Goal: Task Accomplishment & Management: Complete application form

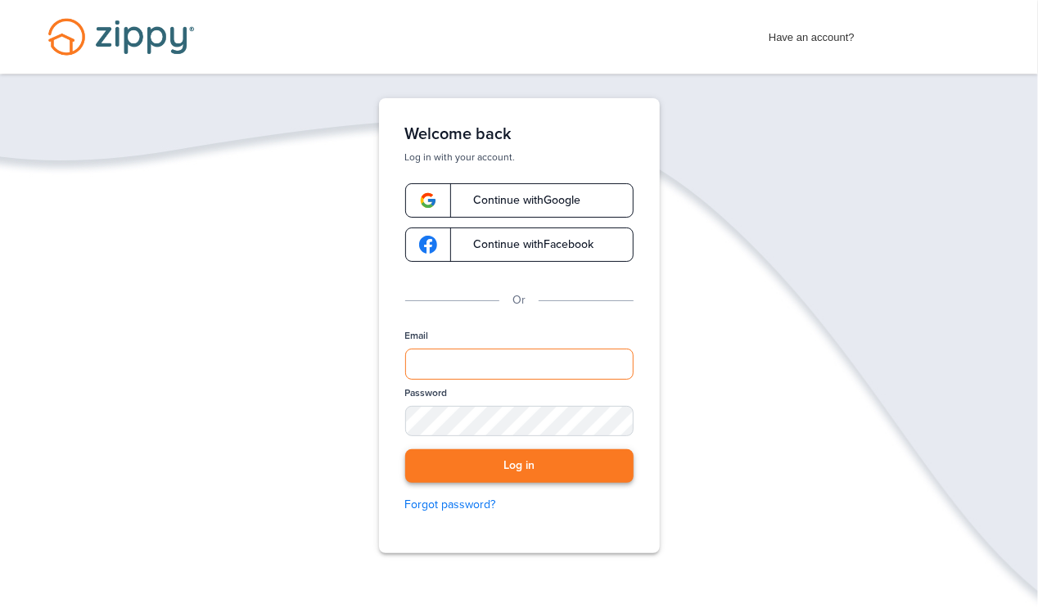
type input "**********"
click at [494, 462] on button "Log in" at bounding box center [519, 466] width 228 height 34
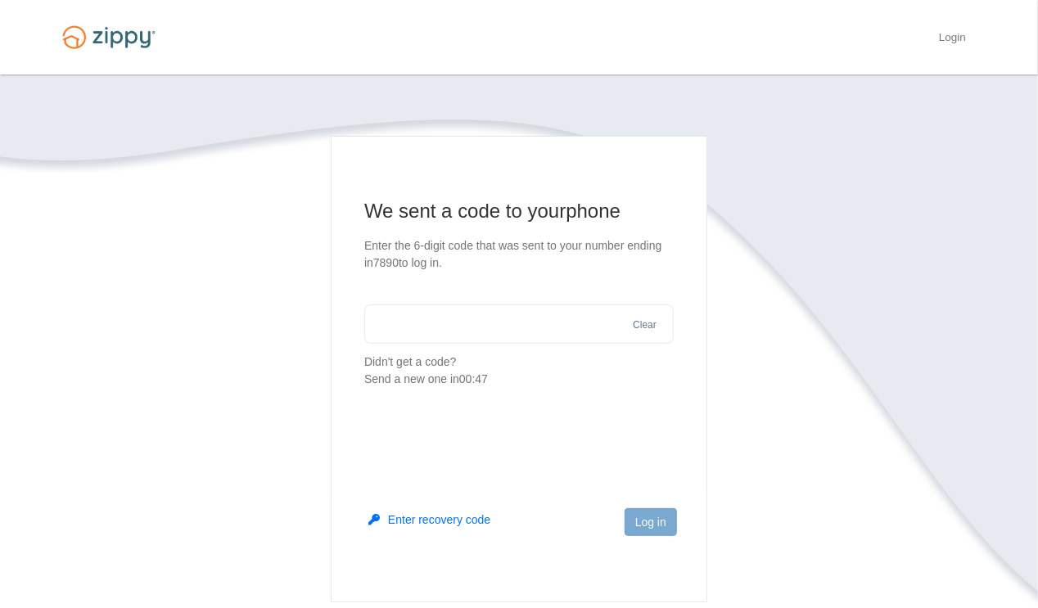
click at [414, 324] on input "text" at bounding box center [518, 323] width 309 height 39
type input "******"
click at [634, 518] on button "Log in" at bounding box center [650, 522] width 52 height 28
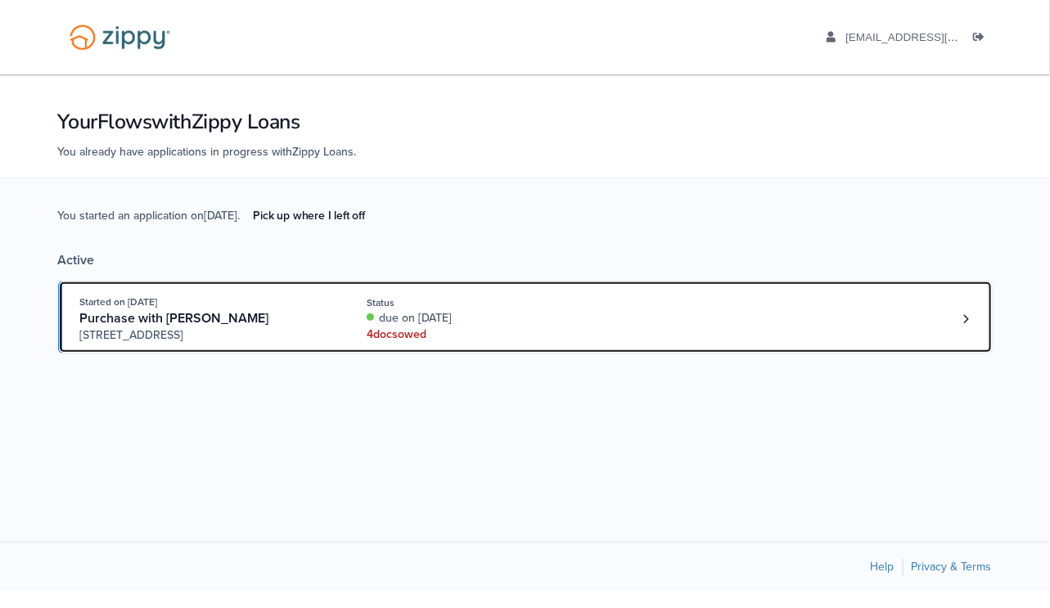
click at [385, 331] on div "4 doc s owed" at bounding box center [476, 334] width 218 height 16
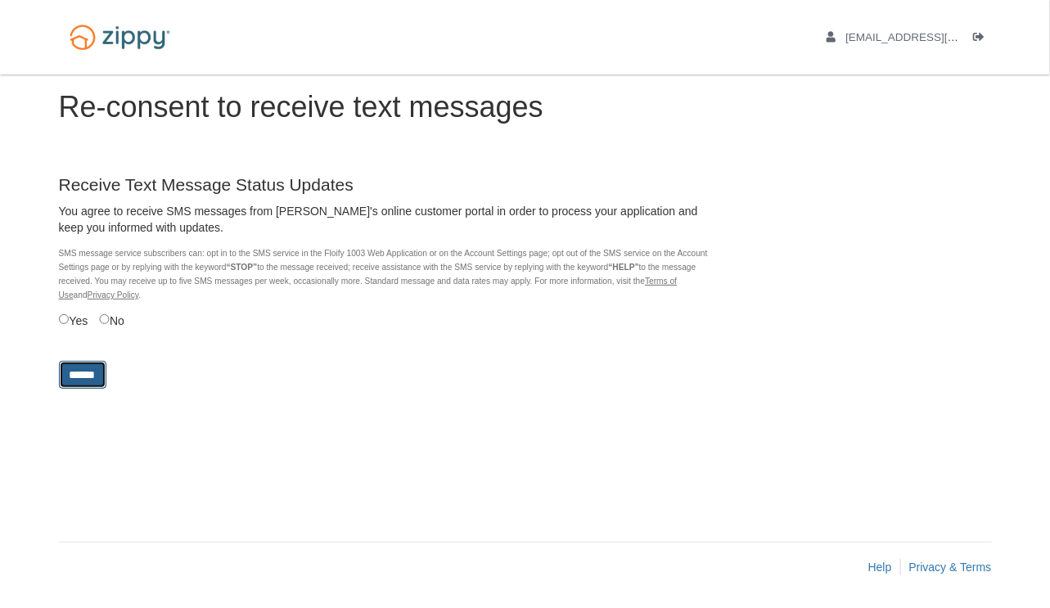
click at [89, 369] on input "******" at bounding box center [82, 375] width 47 height 28
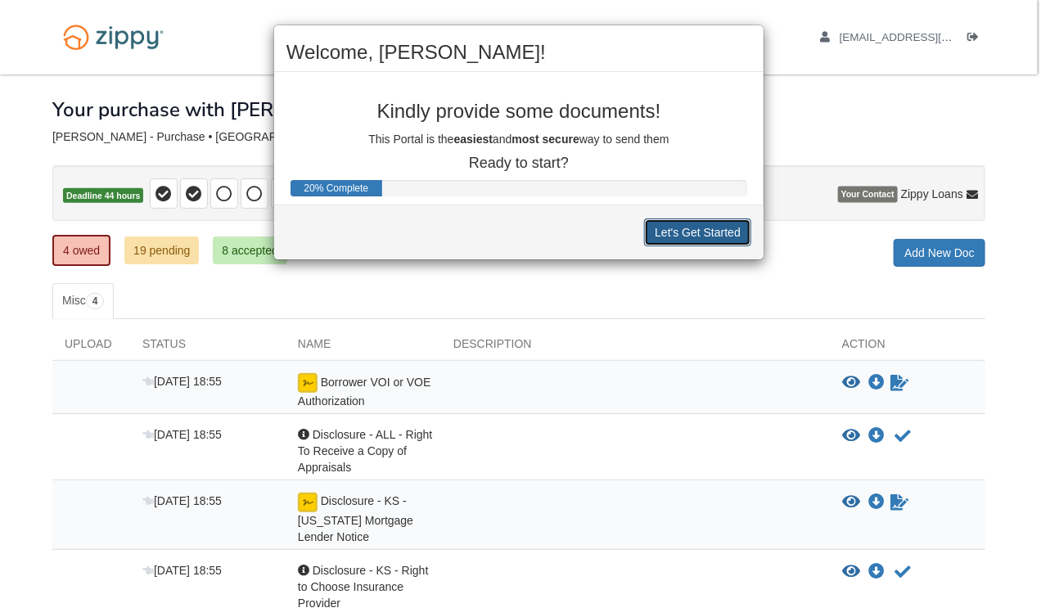
click at [693, 232] on button "Let's Get Started" at bounding box center [697, 232] width 107 height 28
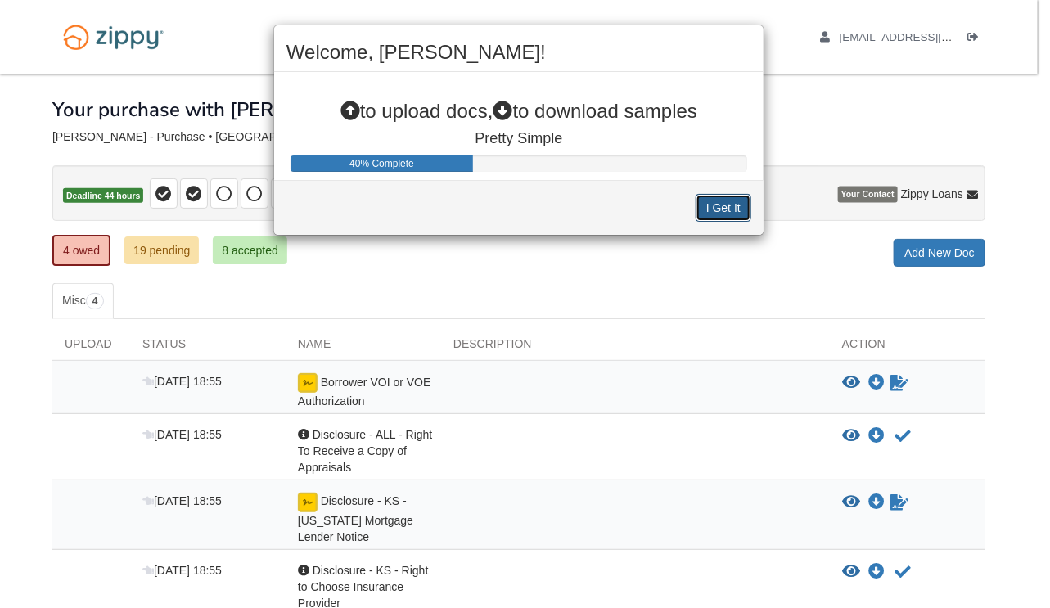
click at [732, 202] on button "I Get It" at bounding box center [724, 208] width 56 height 28
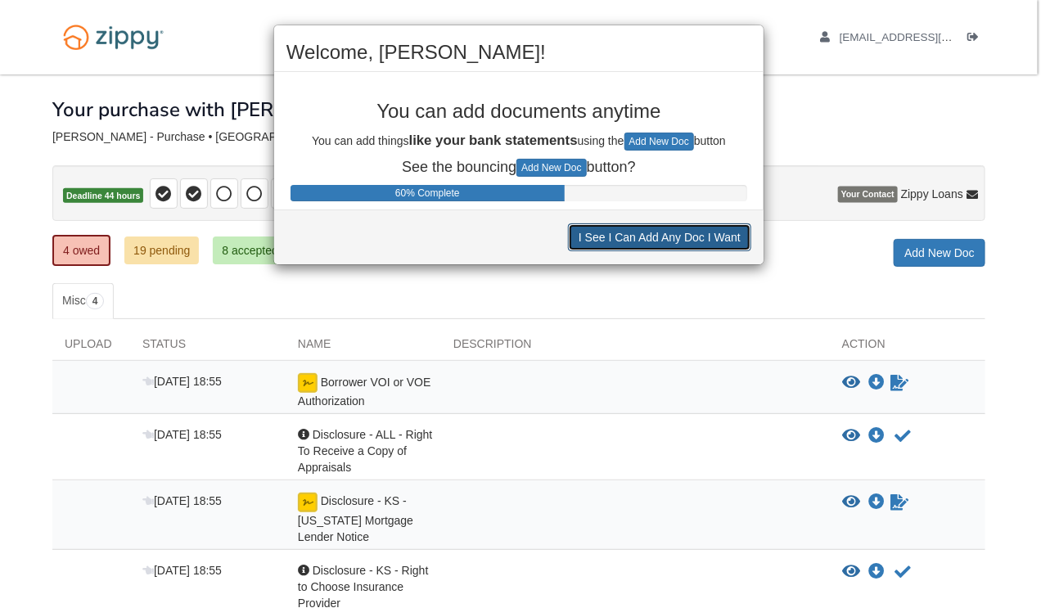
click at [714, 237] on button "I See I Can Add Any Doc I Want" at bounding box center [659, 237] width 183 height 28
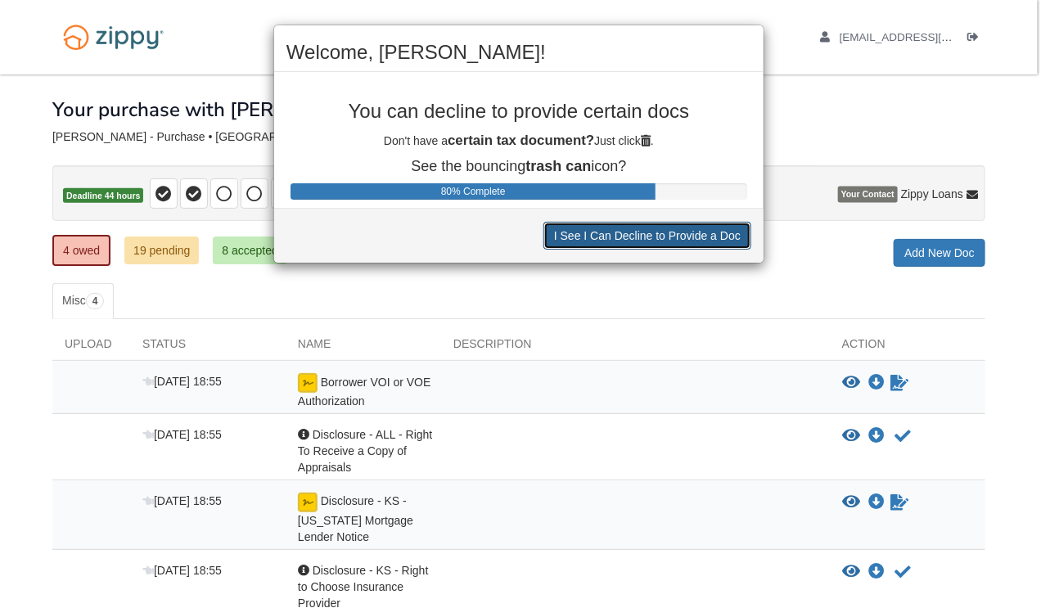
click at [676, 232] on button "I See I Can Decline to Provide a Doc" at bounding box center [647, 236] width 208 height 28
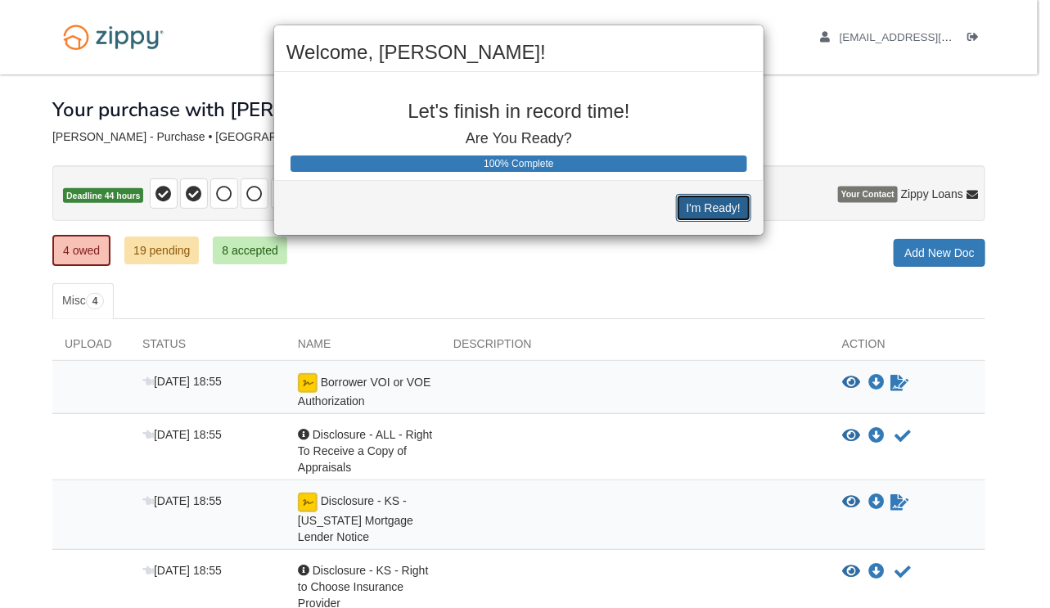
click at [706, 209] on button "I'm Ready!" at bounding box center [713, 208] width 75 height 28
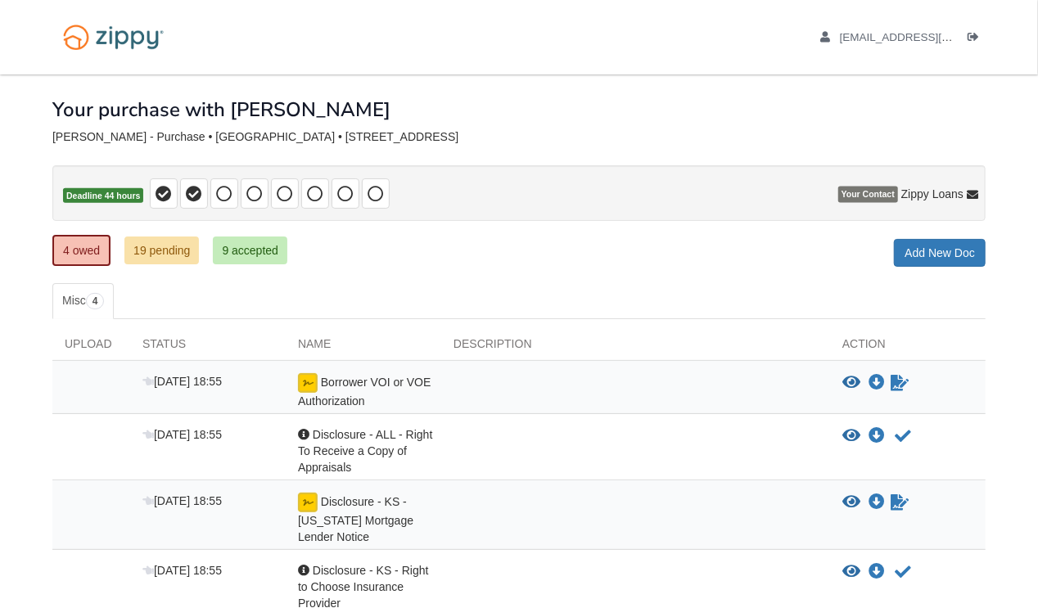
click at [706, 209] on p "Deadline 44 hours" at bounding box center [518, 193] width 933 height 56
click at [898, 379] on icon "Sign Form" at bounding box center [899, 383] width 18 height 16
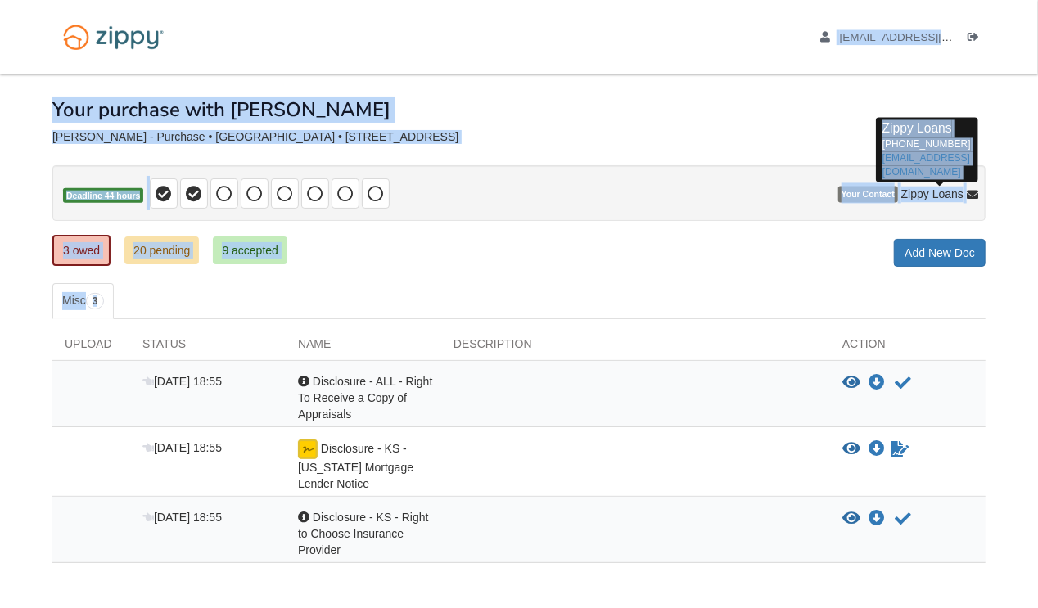
drag, startPoint x: 0, startPoint y: 0, endPoint x: 1042, endPoint y: 315, distance: 1089.0
click at [1037, 315] on html "[EMAIL_ADDRESS][DOMAIN_NAME] Logout" at bounding box center [519, 347] width 1038 height 695
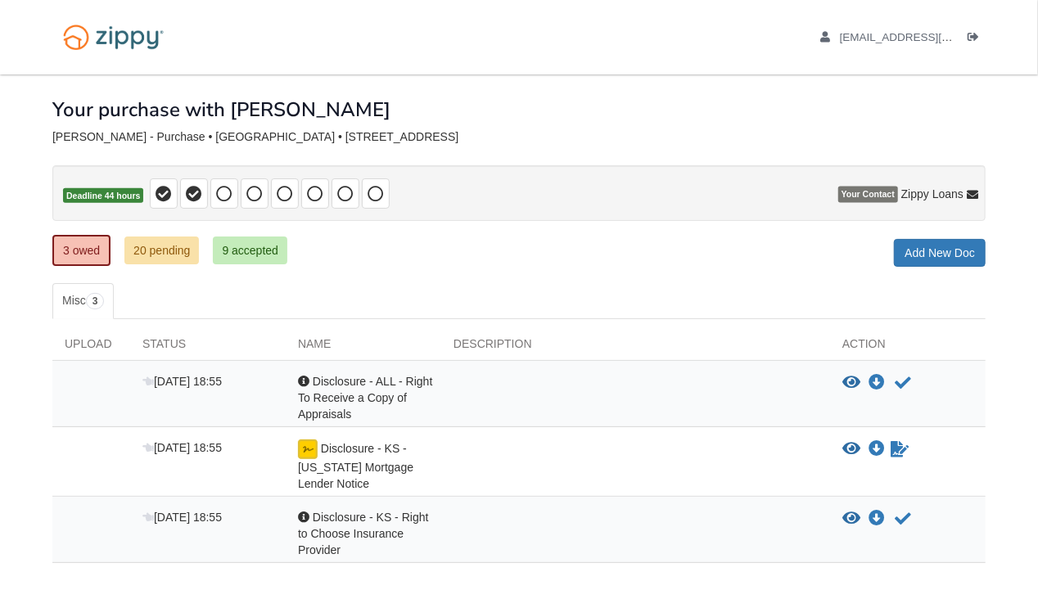
drag, startPoint x: 1042, startPoint y: 315, endPoint x: 951, endPoint y: 285, distance: 96.5
click at [951, 285] on ul "Misc 3" at bounding box center [518, 301] width 933 height 36
click at [903, 447] on icon "Waiting for your co-borrower to e-sign" at bounding box center [899, 449] width 18 height 16
click at [307, 446] on img at bounding box center [308, 449] width 20 height 20
click at [893, 379] on button "Acknowledge receipt of document" at bounding box center [903, 383] width 20 height 20
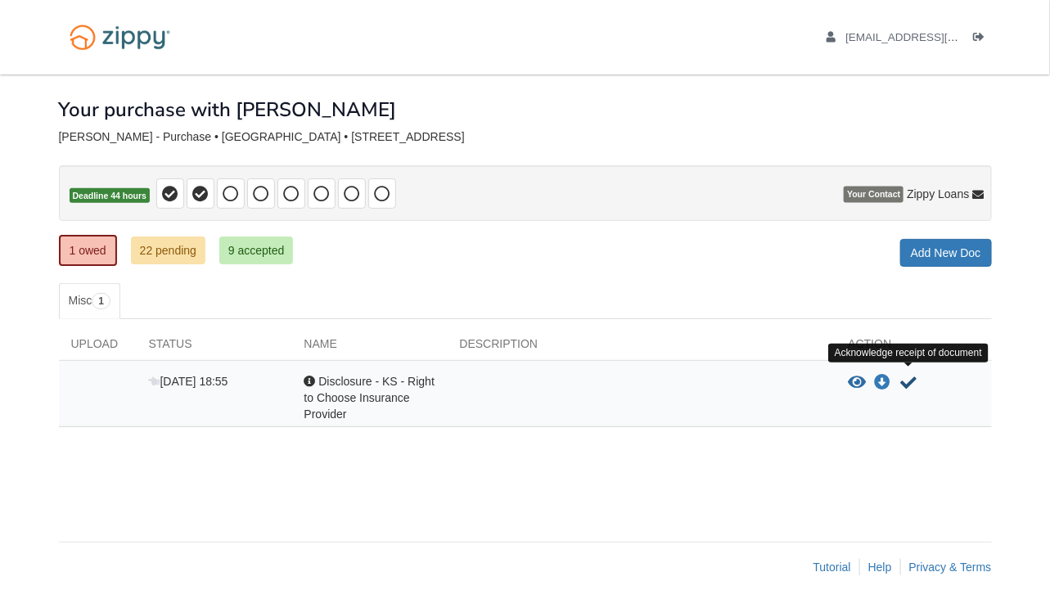
click at [910, 377] on icon "Acknowledge receipt of document" at bounding box center [909, 383] width 16 height 16
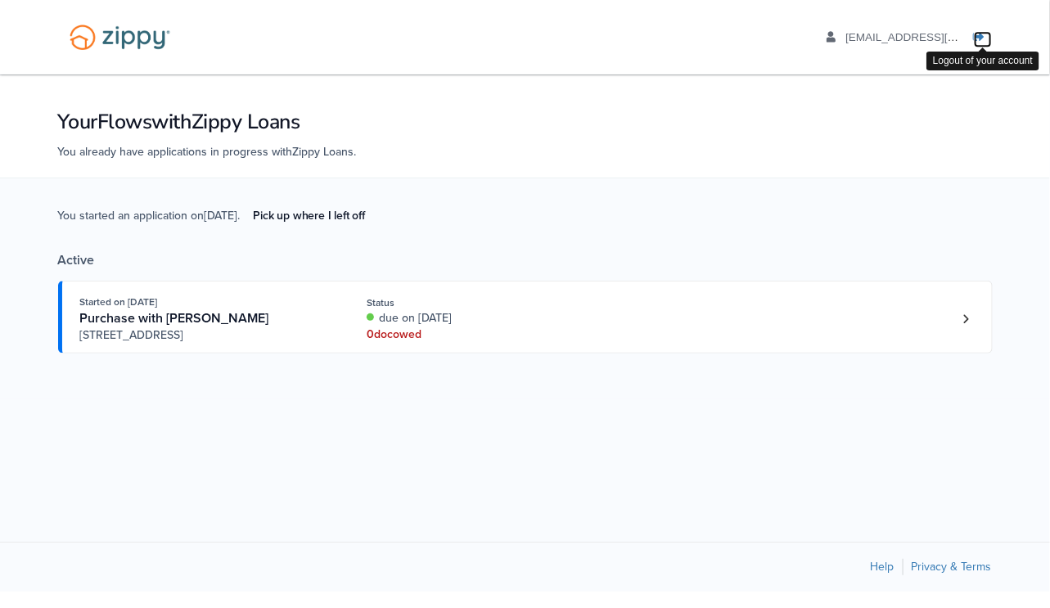
click at [981, 36] on icon "Log out" at bounding box center [979, 37] width 11 height 11
